Goal: Task Accomplishment & Management: Manage account settings

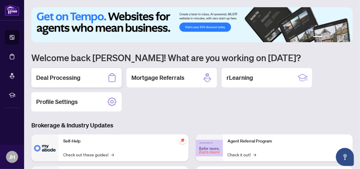
click at [107, 76] on div "Deal Processing" at bounding box center [76, 77] width 90 height 19
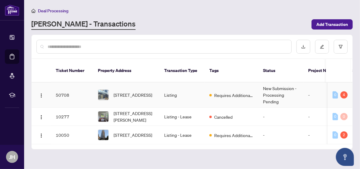
click at [197, 88] on td "Listing" at bounding box center [181, 95] width 45 height 25
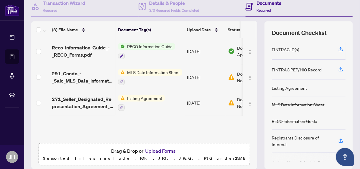
scroll to position [61, 0]
click at [246, 104] on button "button" at bounding box center [250, 103] width 10 height 10
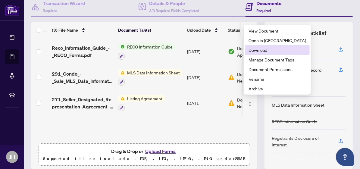
click at [275, 50] on span "Download" at bounding box center [278, 50] width 58 height 7
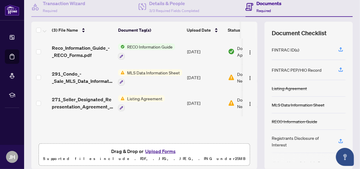
scroll to position [0, 0]
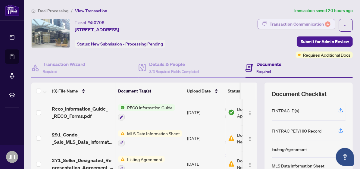
click at [290, 28] on div "Transaction Communication 4" at bounding box center [300, 24] width 61 height 10
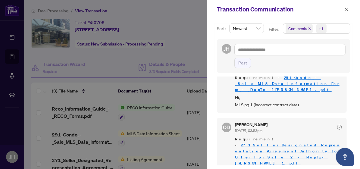
scroll to position [124, 0]
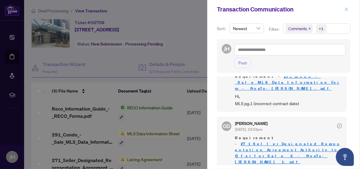
click at [348, 8] on icon "close" at bounding box center [346, 9] width 4 height 4
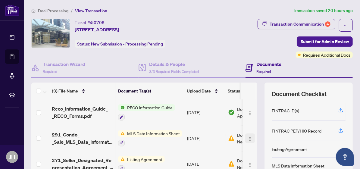
click at [248, 137] on img "button" at bounding box center [250, 138] width 5 height 5
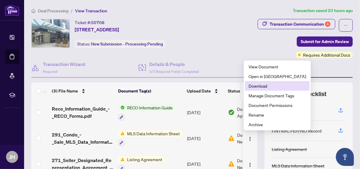
click at [268, 87] on span "Download" at bounding box center [278, 86] width 58 height 7
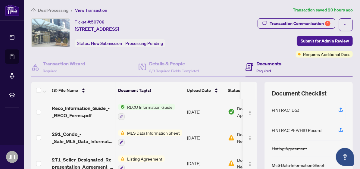
scroll to position [0, 0]
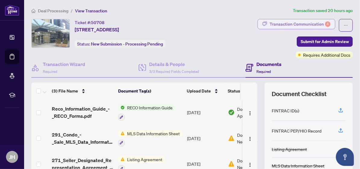
click at [282, 28] on div "Transaction Communication 4" at bounding box center [300, 24] width 61 height 10
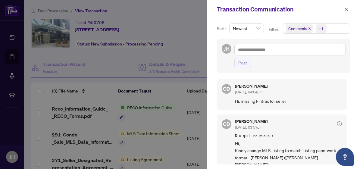
scroll to position [171, 0]
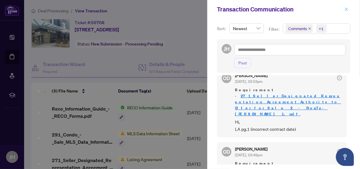
click at [348, 5] on span "button" at bounding box center [346, 10] width 4 height 10
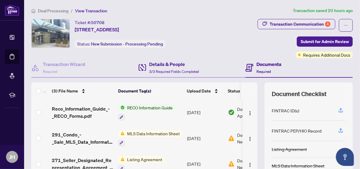
scroll to position [83, 0]
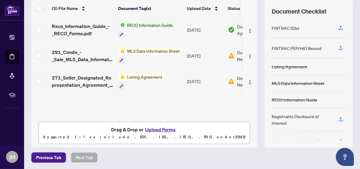
click at [170, 127] on button "Upload Forms" at bounding box center [160, 130] width 34 height 8
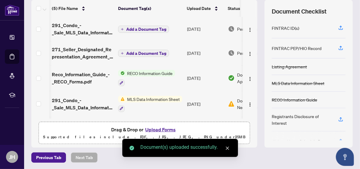
scroll to position [0, 0]
click at [180, 54] on td "Add a Document Tag" at bounding box center [150, 53] width 69 height 24
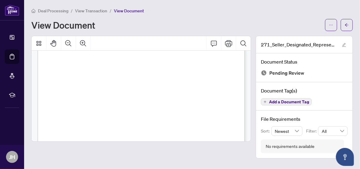
scroll to position [101, 0]
click at [346, 27] on span "button" at bounding box center [347, 25] width 4 height 10
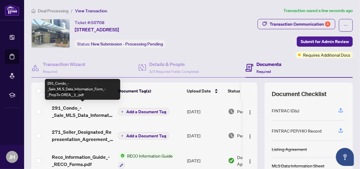
click at [105, 109] on span "291_Condo_-_Sale_MLS_Data_Information_Form_-_PropTx-OREA__1_.pdf" at bounding box center [82, 111] width 61 height 14
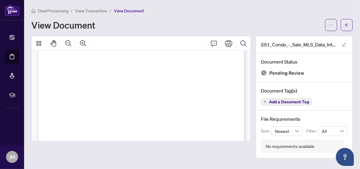
scroll to position [182, 0]
click at [349, 27] on span "button" at bounding box center [347, 25] width 4 height 10
